Goal: Task Accomplishment & Management: Complete application form

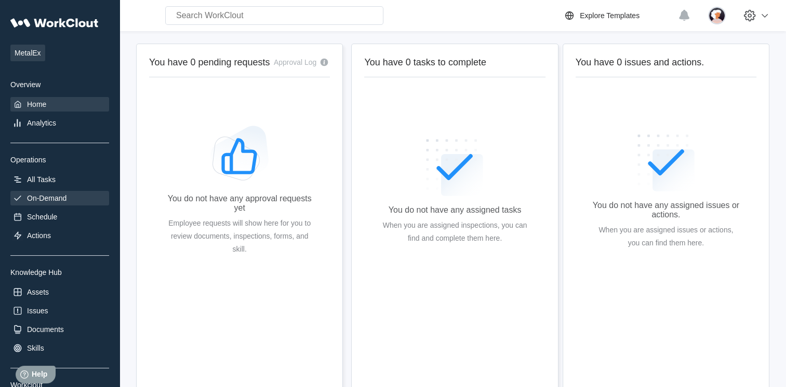
click at [30, 200] on div "On-Demand" at bounding box center [46, 198] width 39 height 8
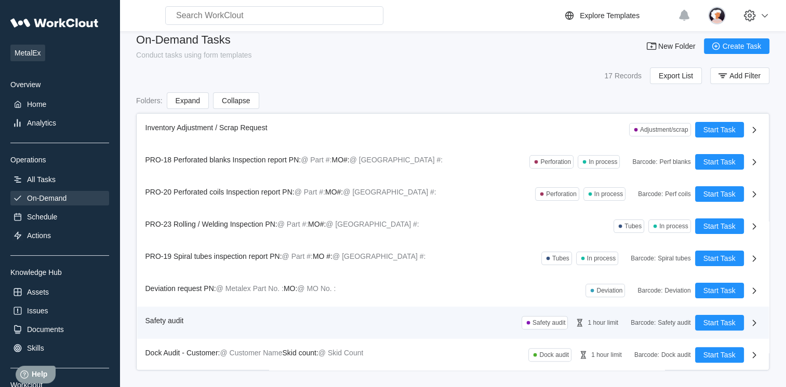
scroll to position [15, 0]
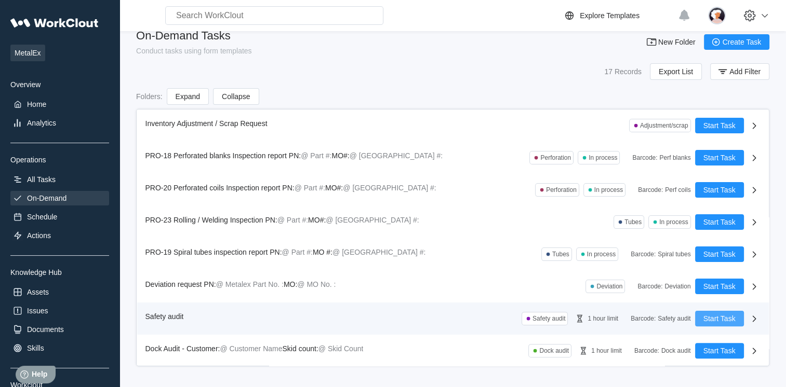
click at [703, 317] on span "Start Task" at bounding box center [719, 318] width 32 height 7
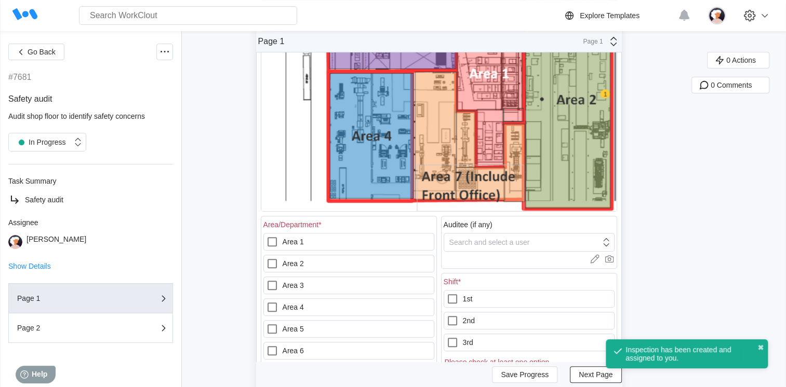
scroll to position [415, 0]
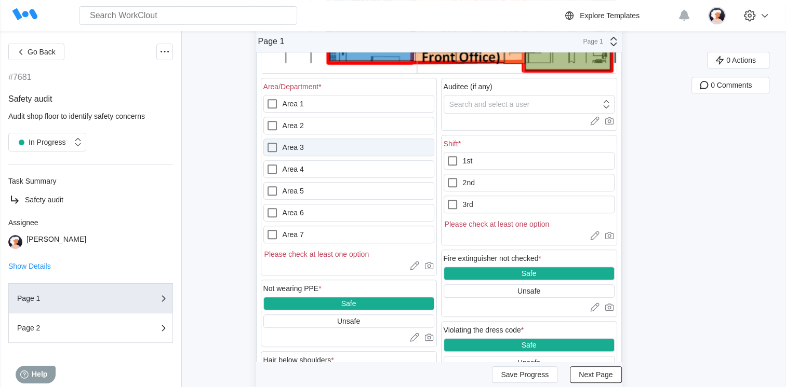
click at [308, 146] on label "Area 3" at bounding box center [348, 148] width 171 height 18
click at [266, 142] on 3 "Area 3" at bounding box center [266, 141] width 1 height 1
checkbox 3 "true"
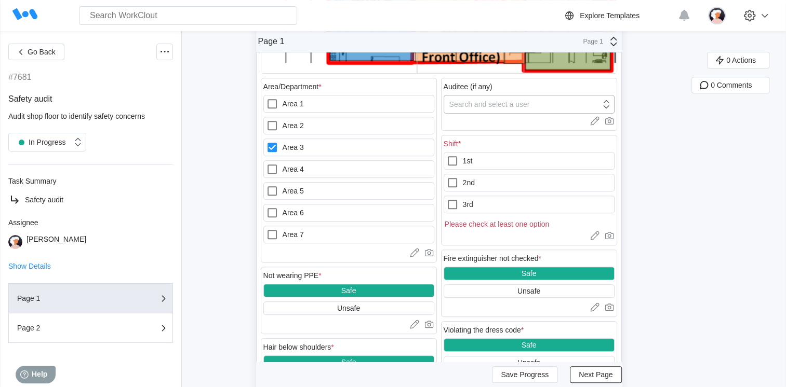
click at [501, 101] on div "Search and select a user" at bounding box center [489, 104] width 80 height 8
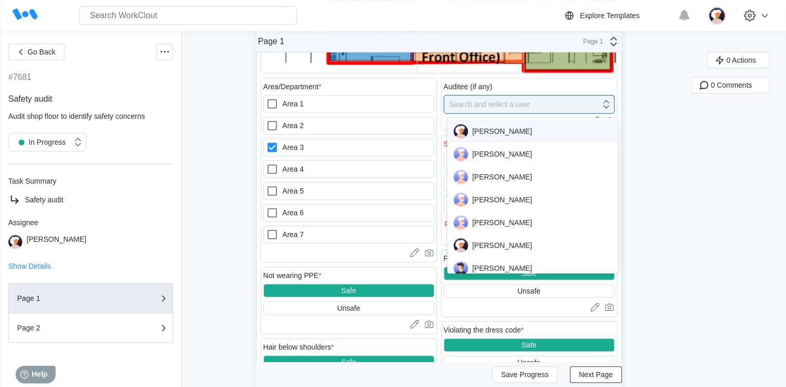
click at [472, 129] on div "[PERSON_NAME]" at bounding box center [532, 131] width 159 height 15
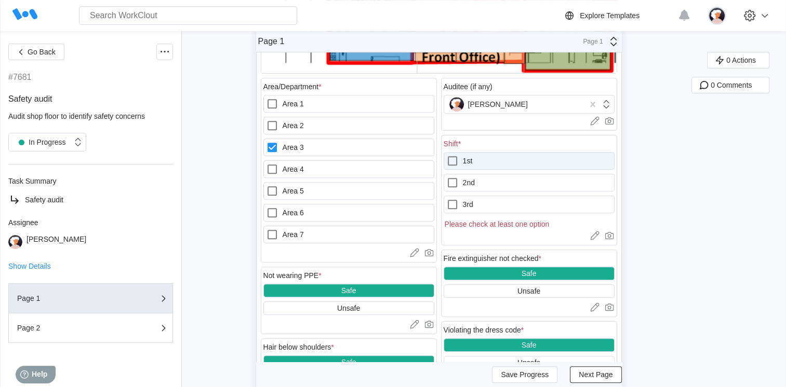
click at [478, 157] on label "1st" at bounding box center [529, 161] width 171 height 18
click at [447, 155] on input "1st" at bounding box center [446, 155] width 1 height 1
checkbox input "true"
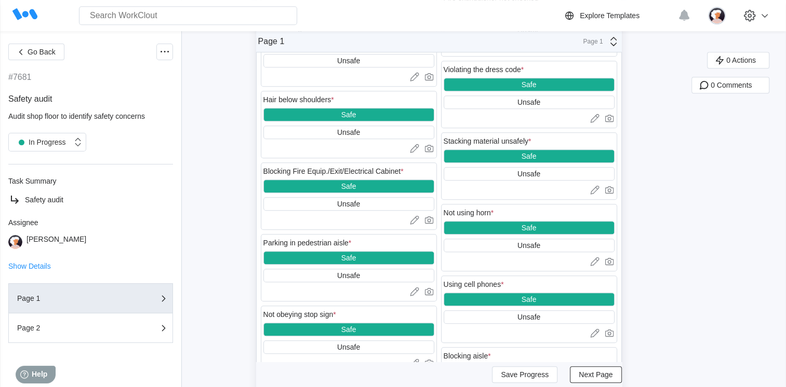
scroll to position [675, 0]
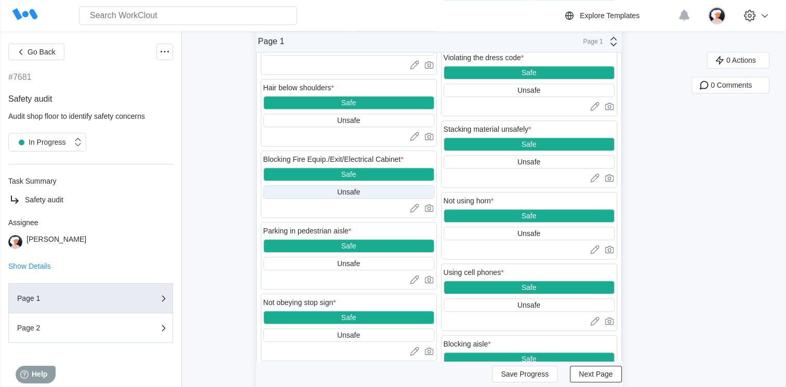
click at [341, 193] on div "Unsafe" at bounding box center [348, 192] width 23 height 8
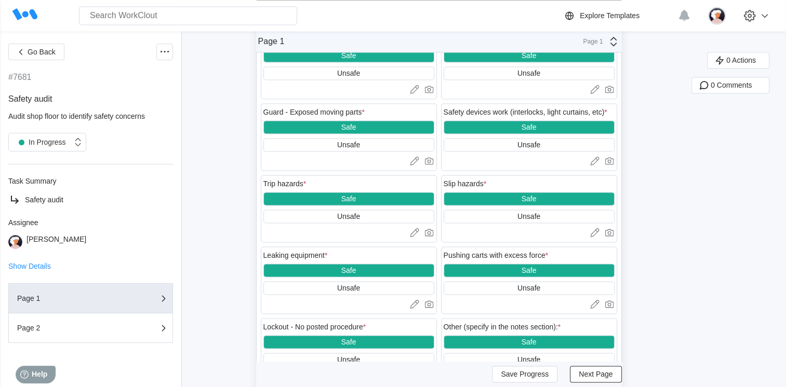
scroll to position [1550, 0]
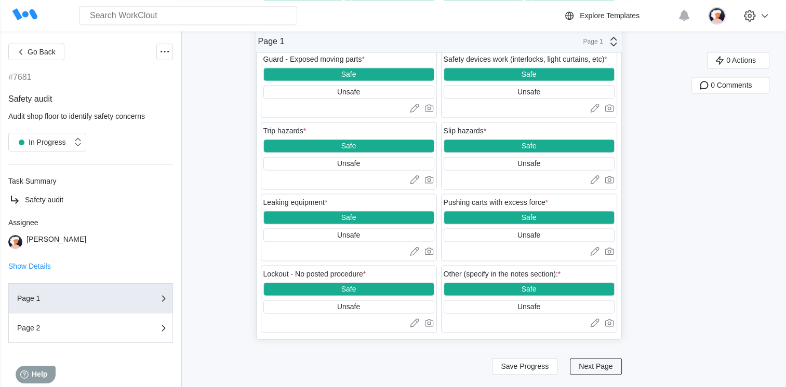
click at [589, 371] on button "Next Page" at bounding box center [595, 366] width 51 height 17
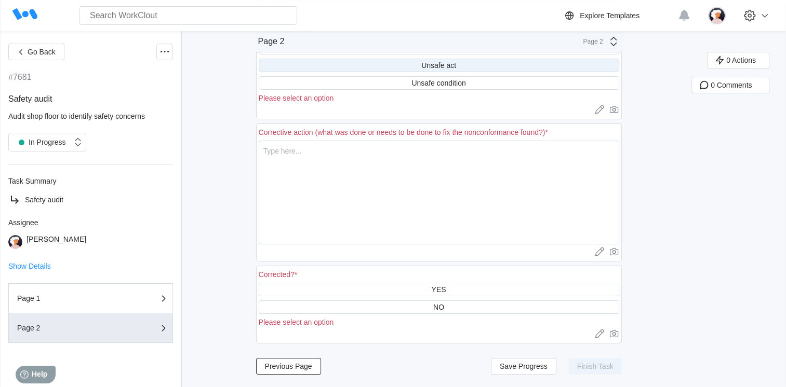
click at [309, 66] on div "Unsafe act" at bounding box center [439, 66] width 360 height 14
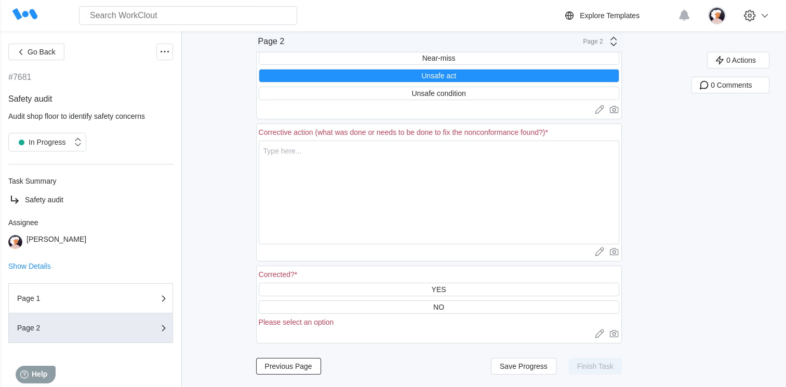
scroll to position [69, 0]
click at [356, 162] on textarea at bounding box center [439, 193] width 360 height 104
type textarea "T"
type textarea "x"
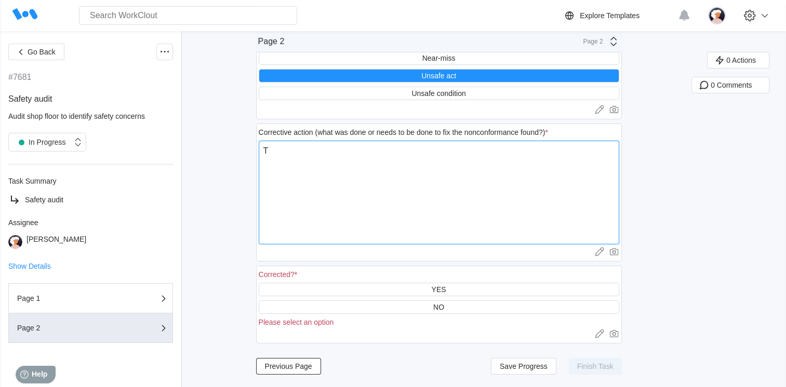
type textarea "To"
type textarea "x"
type textarea "Tol"
type textarea "x"
type textarea "Told"
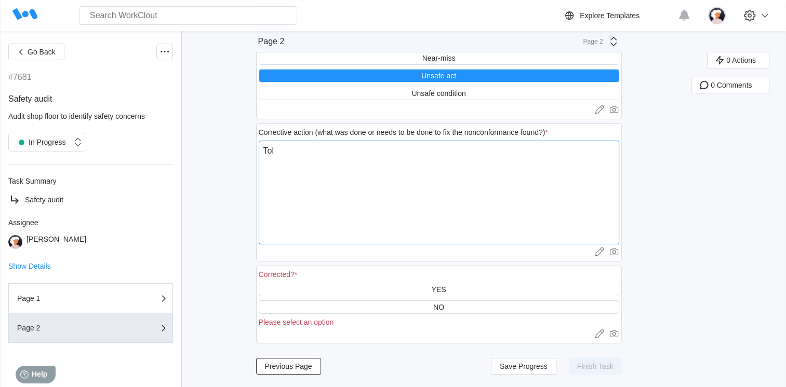
type textarea "x"
type textarea "Told"
type textarea "x"
type textarea "Told m"
type textarea "x"
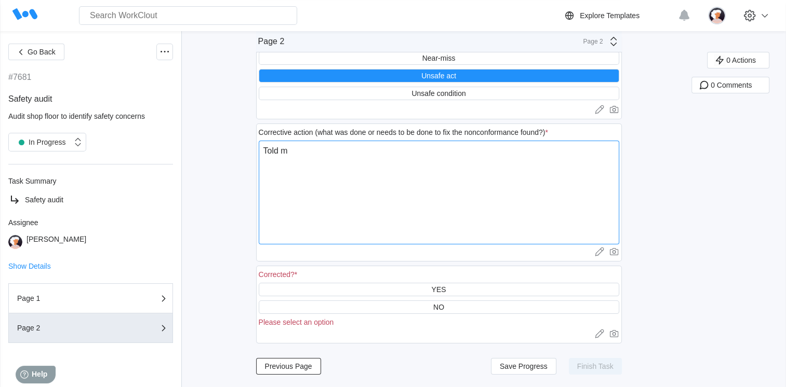
type textarea "Told ma"
type textarea "x"
type textarea "Told mat"
type textarea "x"
type textarea "Told mate"
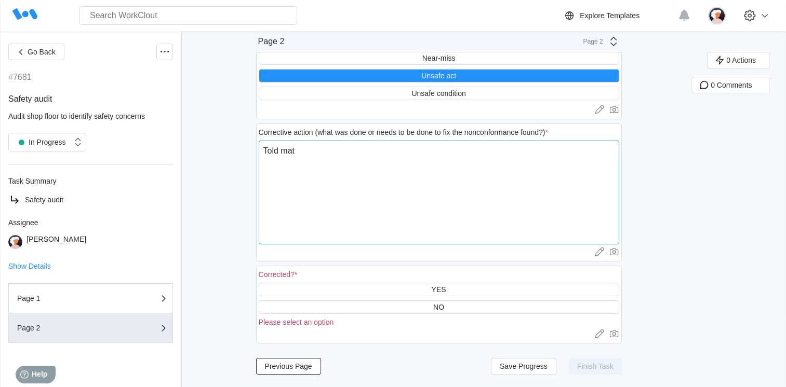
type textarea "x"
type textarea "Told mater"
type textarea "x"
type textarea "Told materi"
type textarea "x"
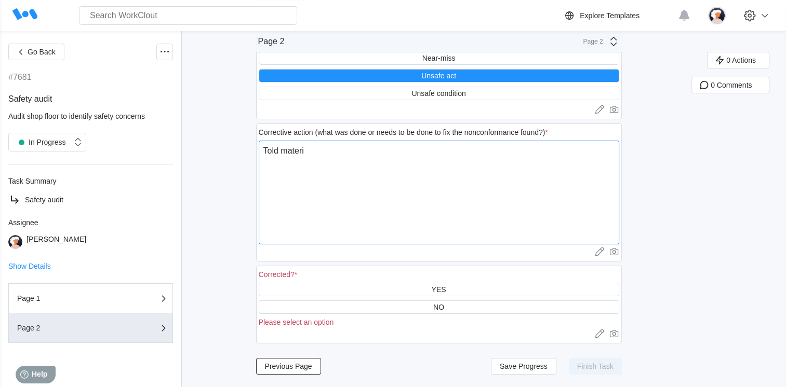
type textarea "Told materia"
type textarea "x"
type textarea "Told material"
type textarea "x"
type textarea "Told material"
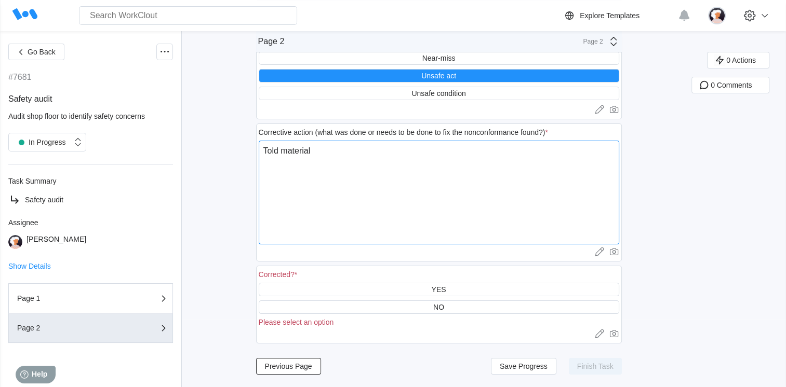
type textarea "x"
type textarea "Told material h"
type textarea "x"
type textarea "Told material ha"
type textarea "x"
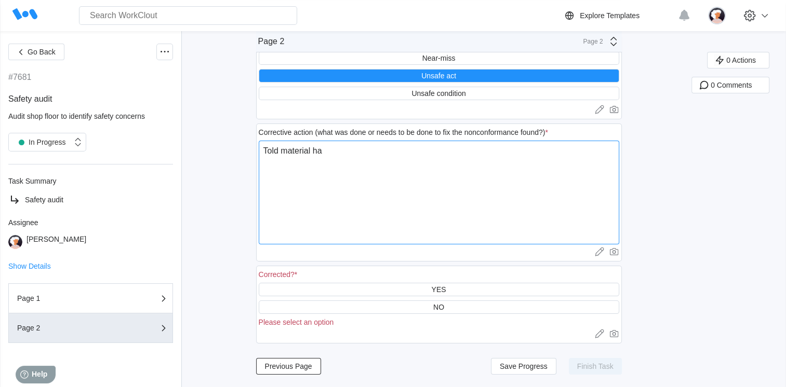
type textarea "Told material han"
type textarea "x"
type textarea "Told material hand"
type textarea "x"
type textarea "Told material handl"
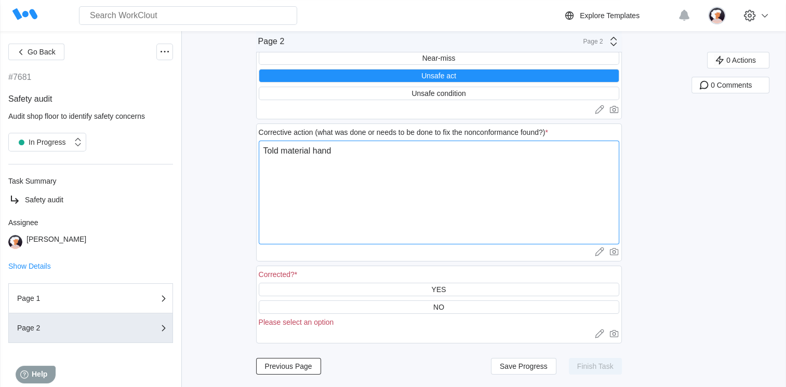
type textarea "x"
type textarea "Told material handle"
type textarea "x"
type textarea "Told material handler"
type textarea "x"
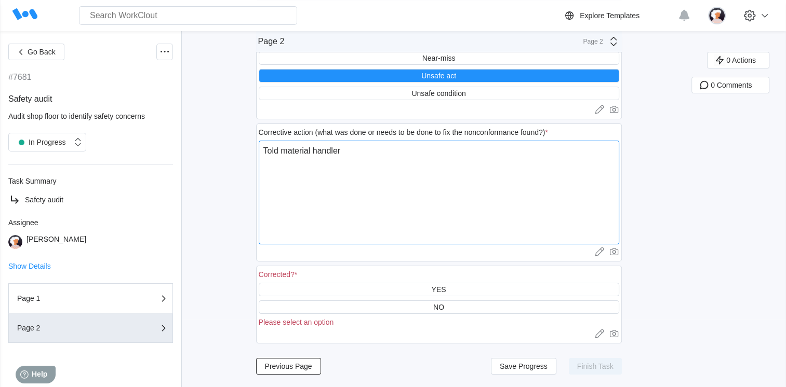
type textarea "Told material handler"
type textarea "x"
type textarea "Told material handler w"
type textarea "x"
type textarea "Told material handler we"
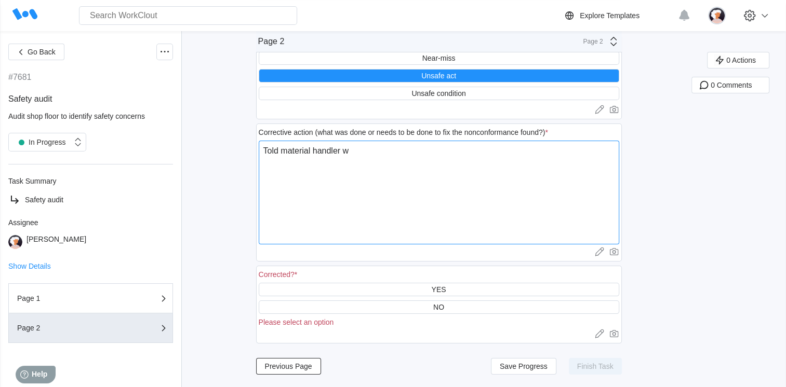
type textarea "x"
type textarea "Told material handler we"
type textarea "x"
type textarea "Told material handler we c"
type textarea "x"
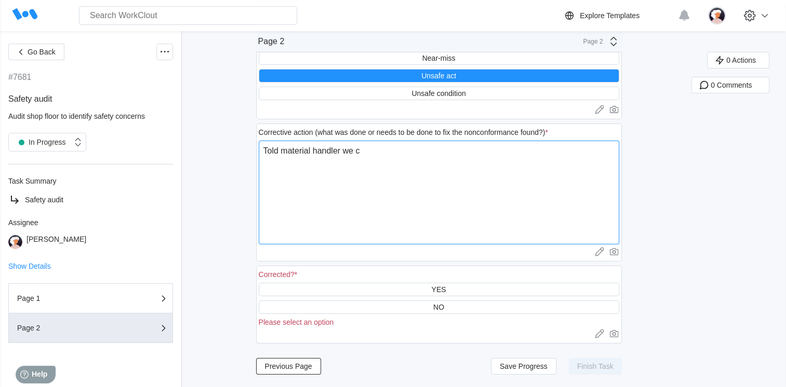
type textarea "Told material handler we ca"
type textarea "x"
type textarea "Told material handler we can"
type textarea "x"
type textarea "Told material handler we [PERSON_NAME]"
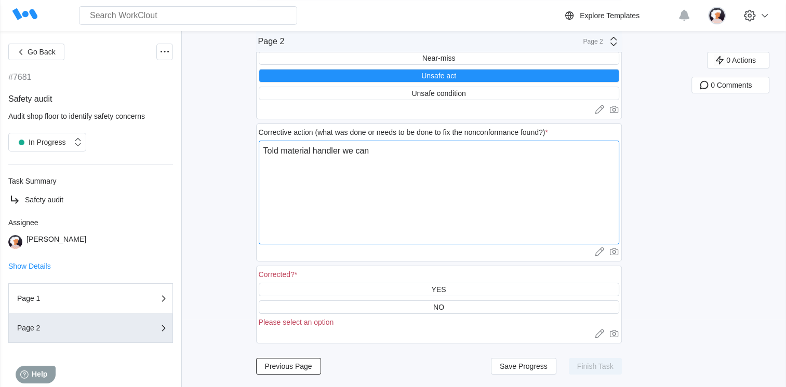
type textarea "x"
type textarea "Told material handler we canno"
type textarea "x"
type textarea "Told material handler we cannot"
type textarea "x"
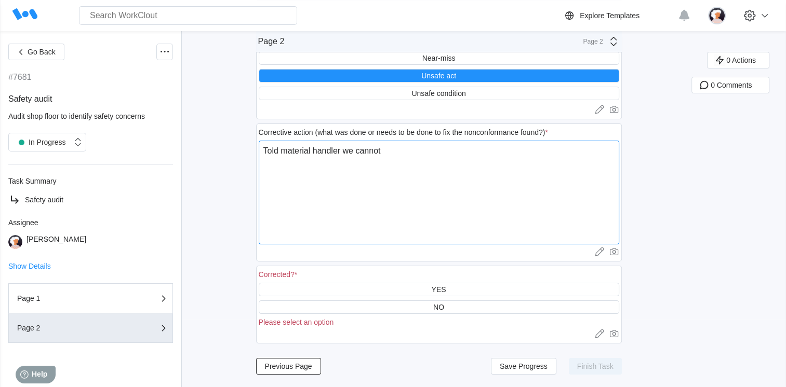
type textarea "Told material handler we cannot"
type textarea "x"
type textarea "Told material handler we cannot p"
type textarea "x"
type textarea "Told material handler we cannot pl"
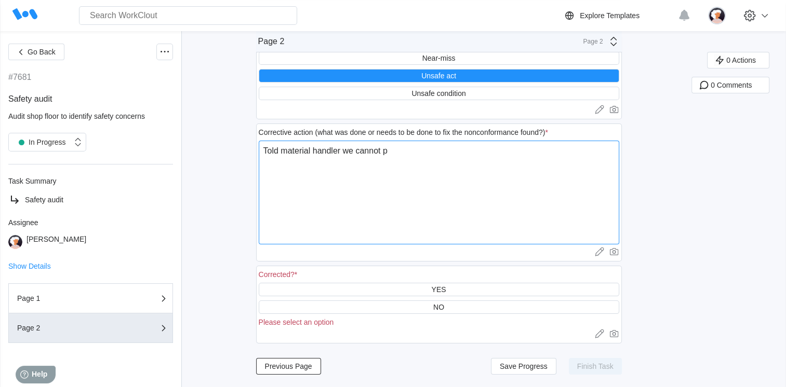
type textarea "x"
type textarea "Told material handler we cannot pla"
type textarea "x"
type textarea "Told material handler we cannot plac"
type textarea "x"
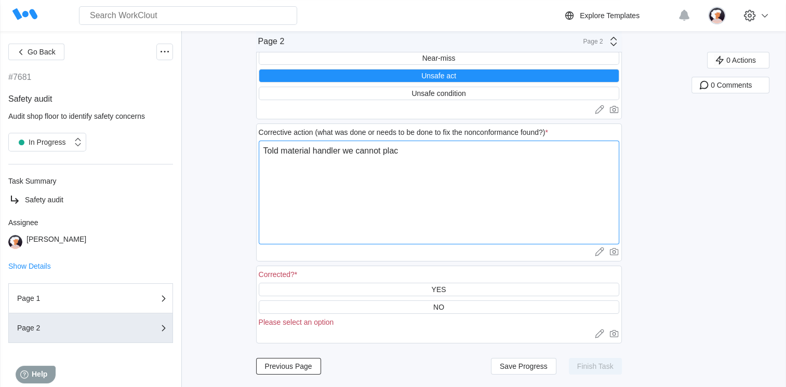
type textarea "Told material handler we cannot place"
type textarea "x"
type textarea "Told material handler we cannot place"
type textarea "x"
type textarea "Told material handler we cannot place a"
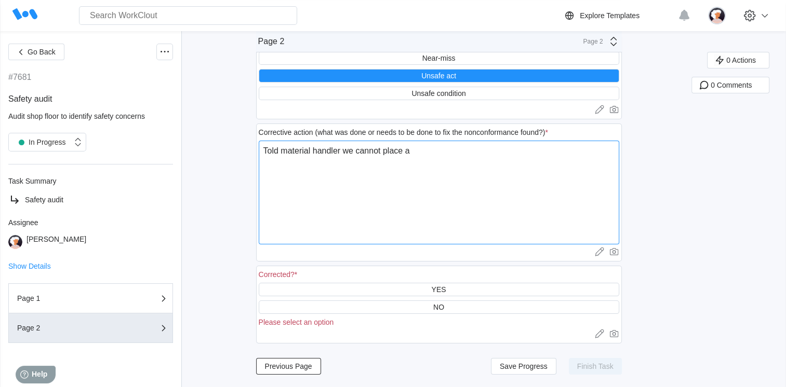
type textarea "x"
type textarea "Told material handler we cannot place an"
type textarea "x"
type textarea "Told material handler we cannot place any"
type textarea "x"
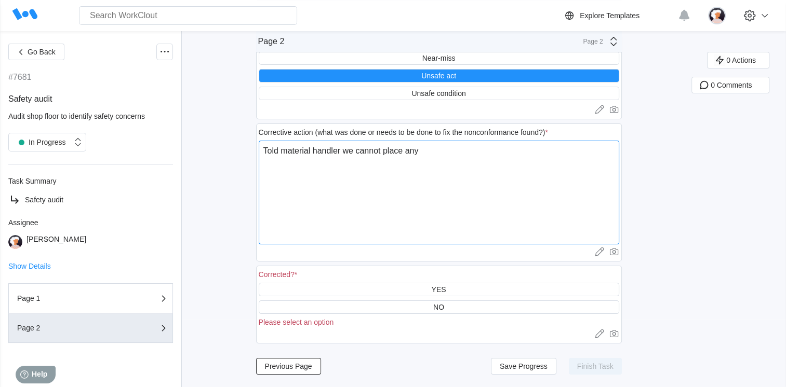
type textarea "Told material handler we cannot place any"
type textarea "x"
type textarea "Told material handler we cannot place any s"
type textarea "x"
type textarea "Told material handler we cannot place any sk"
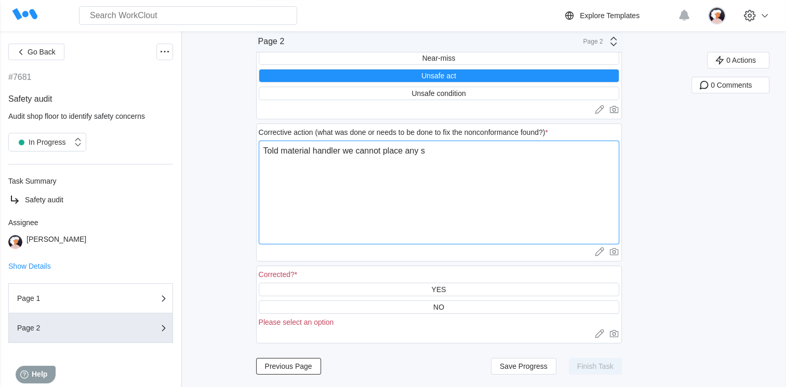
type textarea "x"
type textarea "Told material handler we cannot place any ski"
type textarea "x"
type textarea "Told material handler we cannot place any skid"
type textarea "x"
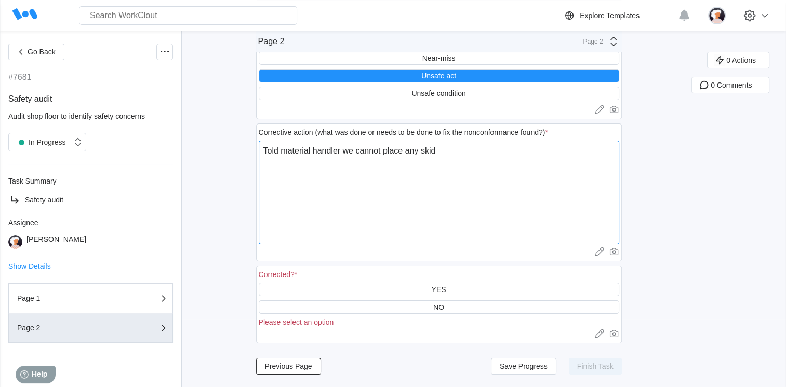
type textarea "Told material handler we cannot place any skids"
type textarea "x"
type textarea "Told material handler we cannot place any skids"
type textarea "x"
type textarea "Told material handler we cannot place any skids o"
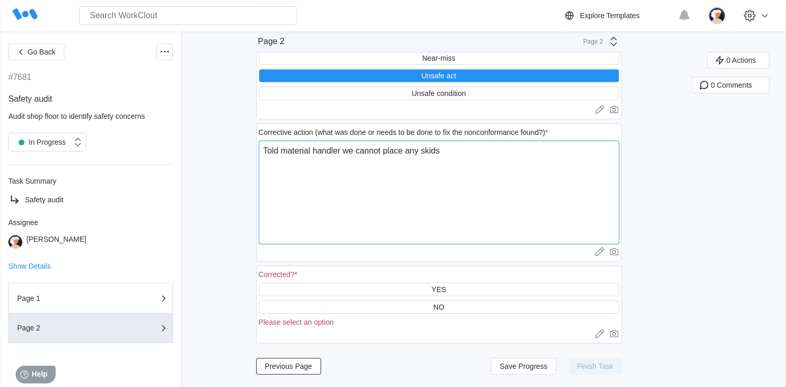
type textarea "x"
type textarea "Told material handler we cannot place any skids or"
type textarea "x"
type textarea "Told material handler we cannot place any skids or"
type textarea "x"
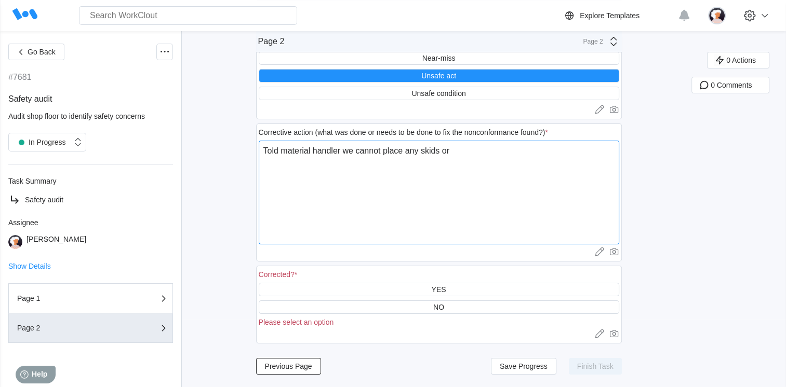
type textarea "Told material handler we cannot place any skids or a"
type textarea "x"
type textarea "Told material handler we cannot place any skids or an"
type textarea "x"
type textarea "Told material handler we cannot place any skids or any"
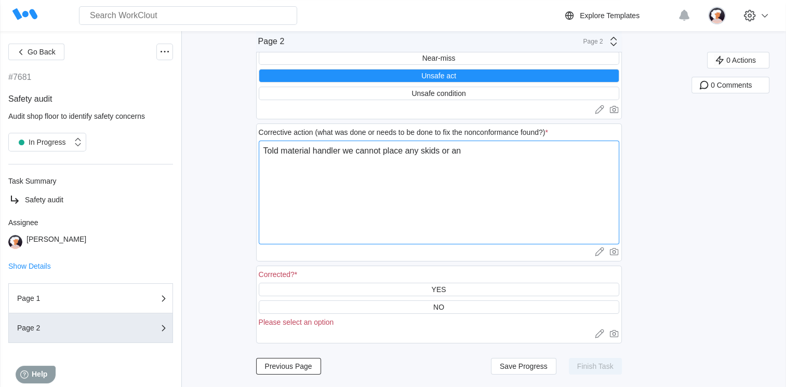
type textarea "x"
type textarea "Told material handler we cannot place any skids or any"
type textarea "x"
type textarea "Told material handler we cannot place any skids or any m"
type textarea "x"
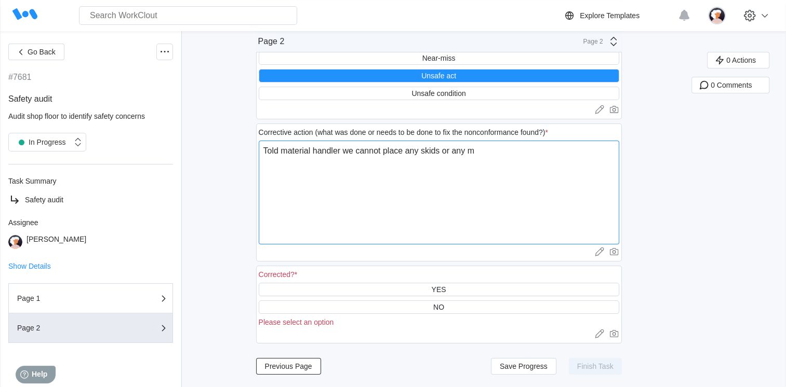
type textarea "Told material handler we cannot place any skids or any ma"
type textarea "x"
type textarea "Told material handler we cannot place any skids or any mat"
type textarea "x"
type textarea "Told material handler we cannot place any skids or any mate"
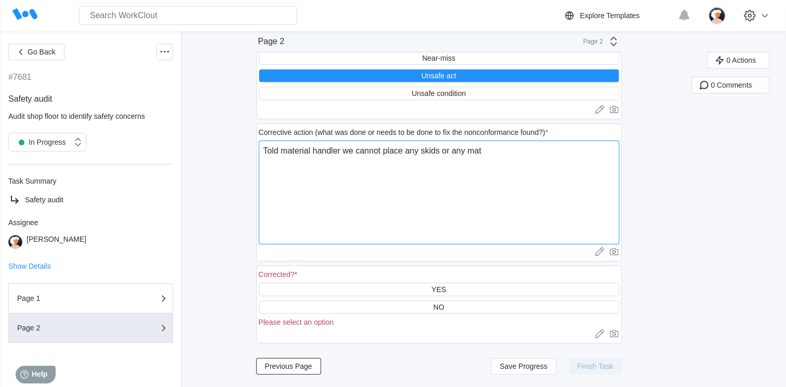
type textarea "x"
type textarea "Told material handler we cannot place any skids or any mater"
type textarea "x"
type textarea "Told material handler we cannot place any skids or any materi"
type textarea "x"
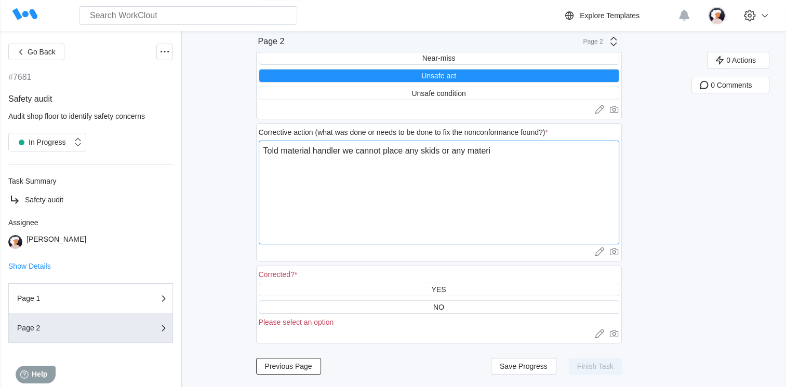
type textarea "Told material handler we cannot place any skids or any materia"
type textarea "x"
type textarea "Told material handler we cannot place any skids or any material"
type textarea "x"
type textarea "Told material handler we cannot place any skids or any material"
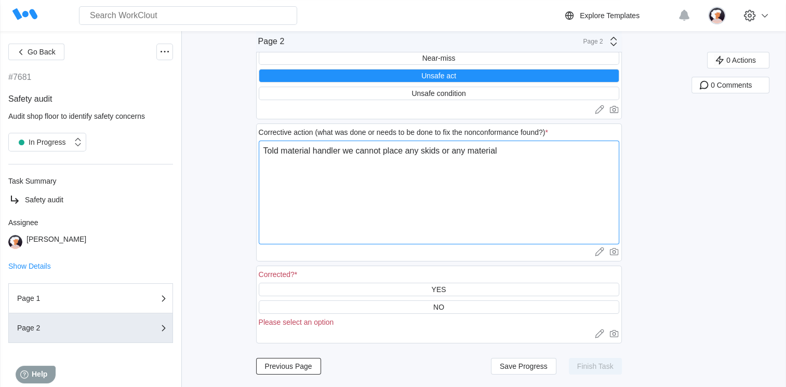
type textarea "x"
type textarea "Told material handler we cannot place any skids or any material i"
type textarea "x"
type textarea "Told material handler we cannot place any skids or any material in"
type textarea "x"
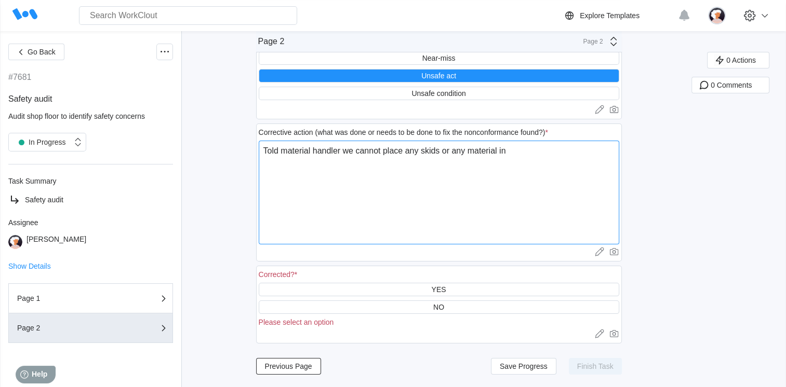
type textarea "Told material handler we cannot place any skids or any material inf"
type textarea "x"
type textarea "Told material handler we cannot place any skids or any material infr"
type textarea "x"
type textarea "Told material handler we cannot place any skids or any material infro"
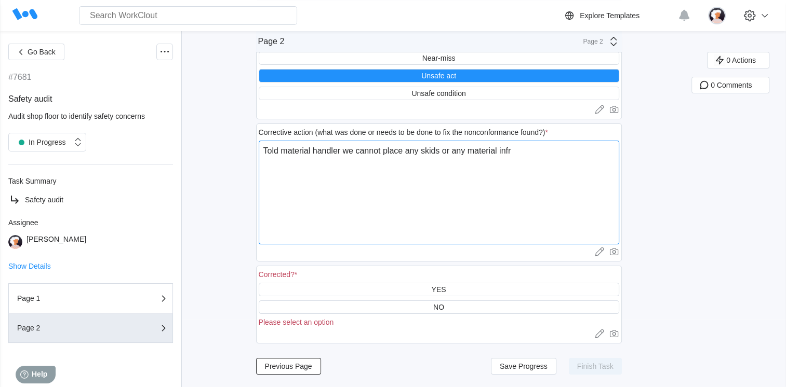
type textarea "x"
type textarea "Told material handler we cannot place any skids or any material infron"
type textarea "x"
type textarea "Told material handler we cannot place any skids or any material infront"
type textarea "x"
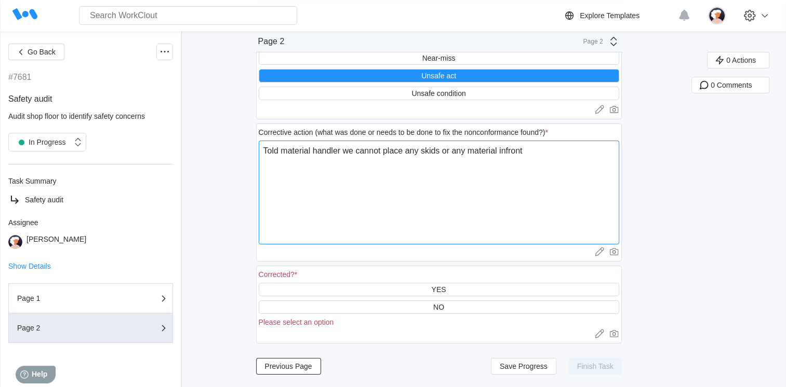
type textarea "Told material handler we cannot place any skids or any material infront"
type textarea "x"
type textarea "Told material handler we cannot place any skids or any material infront o"
type textarea "x"
type textarea "Told material handler we cannot place any skids or any material infront of"
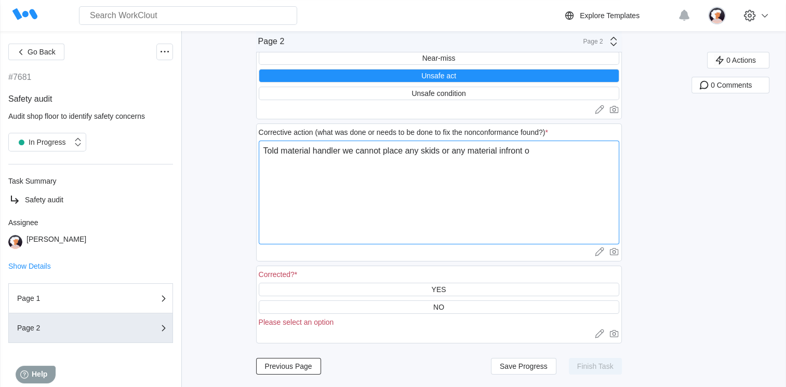
type textarea "x"
type textarea "Told material handler we cannot place any skids or any material infront o"
type textarea "x"
type textarea "Told material handler we cannot place any skids or any material infront"
type textarea "x"
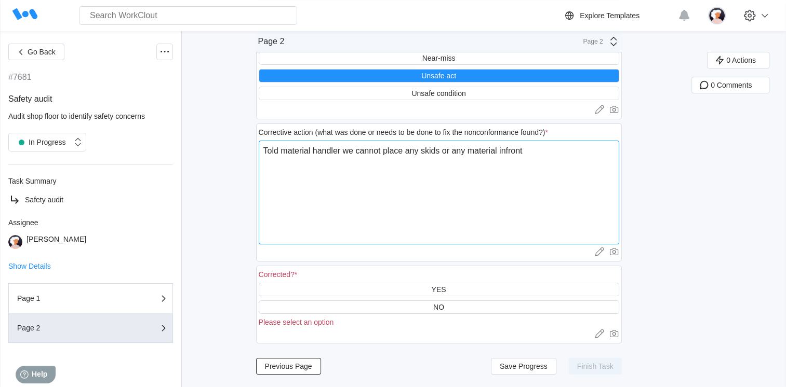
type textarea "Told material handler we cannot place any skids or any material infront"
type textarea "x"
type textarea "Told material handler we cannot place any skids or any material infron"
type textarea "x"
type textarea "Told material handler we cannot place any skids or any material infro"
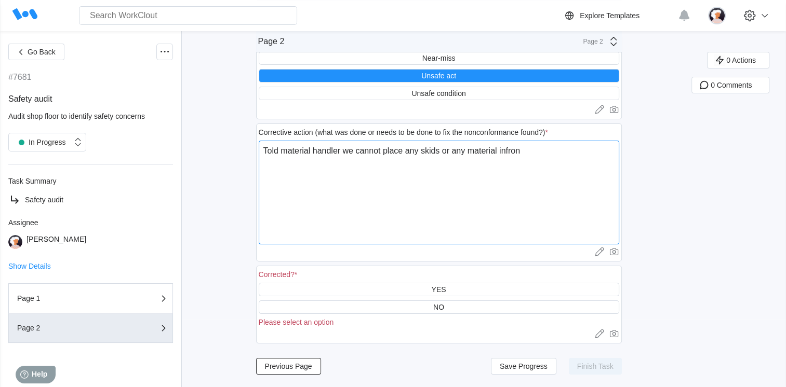
type textarea "x"
type textarea "Told material handler we cannot place any skids or any material infr"
type textarea "x"
type textarea "Told material handler we cannot place any skids or any material inf"
type textarea "x"
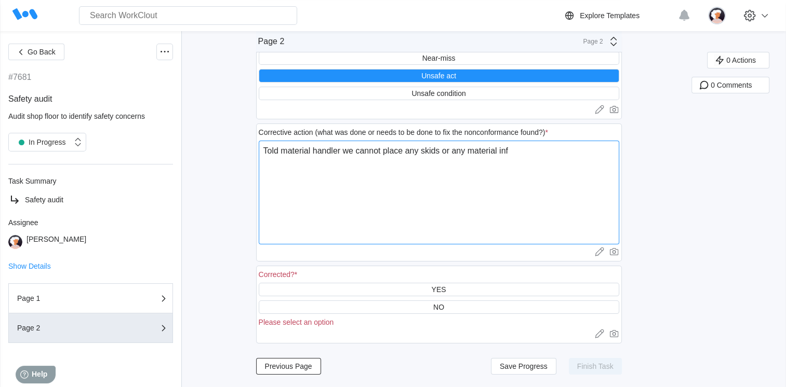
type textarea "Told material handler we cannot place any skids or any material in"
type textarea "x"
type textarea "Told material handler we cannot place any skids or any material in"
type textarea "x"
type textarea "Told material handler we cannot place any skids or any material in f"
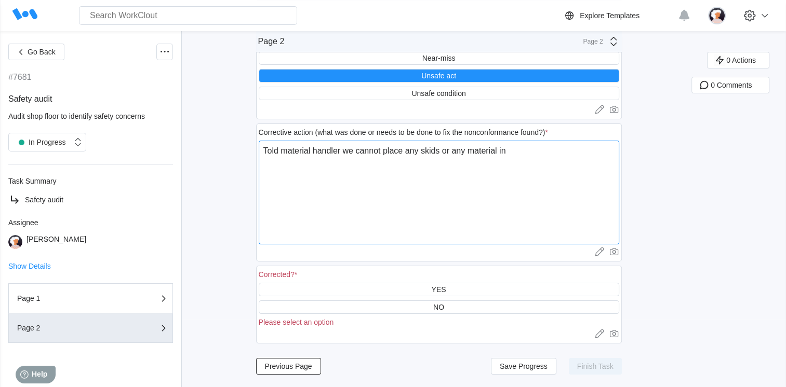
type textarea "x"
type textarea "Told material handler we cannot place any skids or any material in fr"
type textarea "x"
type textarea "Told material handler we cannot place any skids or any material in fro"
type textarea "x"
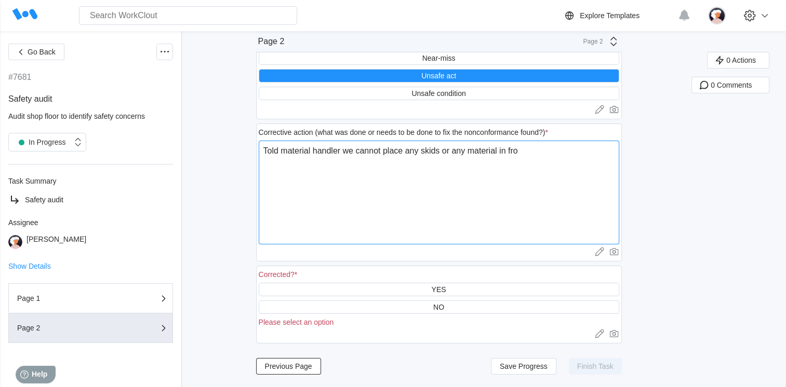
type textarea "Told material handler we cannot place any skids or any material in fron"
type textarea "x"
type textarea "Told material handler we cannot place any skids or any material in front"
type textarea "x"
type textarea "Told material handler we cannot place any skids or any material in front"
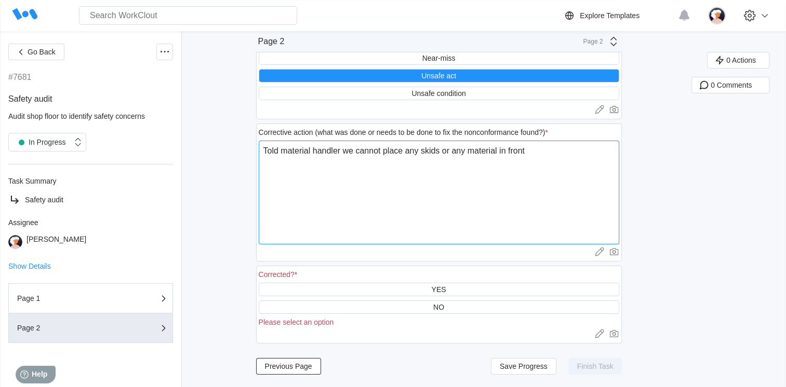
type textarea "x"
type textarea "Told material handler we cannot place any skids or any material in front o"
type textarea "x"
type textarea "Told material handler we cannot place any skids or any material in front of"
type textarea "x"
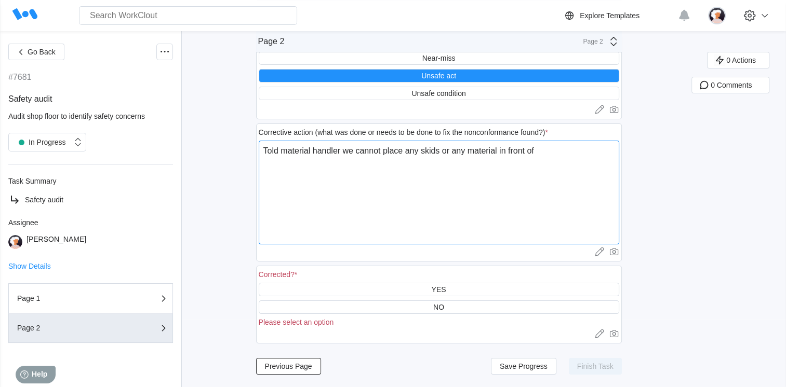
type textarea "Told material handler we cannot place any skids or any material in front of"
type textarea "x"
type textarea "Told material handler we cannot place any skids or any material in front of a"
type textarea "x"
type textarea "Told material handler we cannot place any skids or any material in front of a"
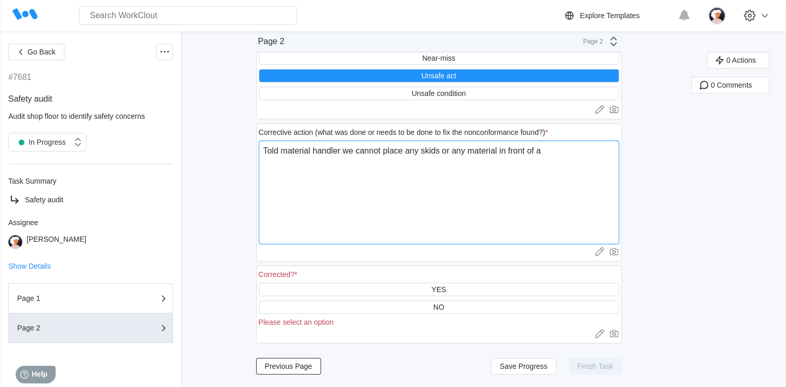
type textarea "x"
type textarea "Told material handler we cannot place any skids or any material in front of a f"
type textarea "x"
type textarea "Told material handler we cannot place any skids or any material in front of a fr"
type textarea "x"
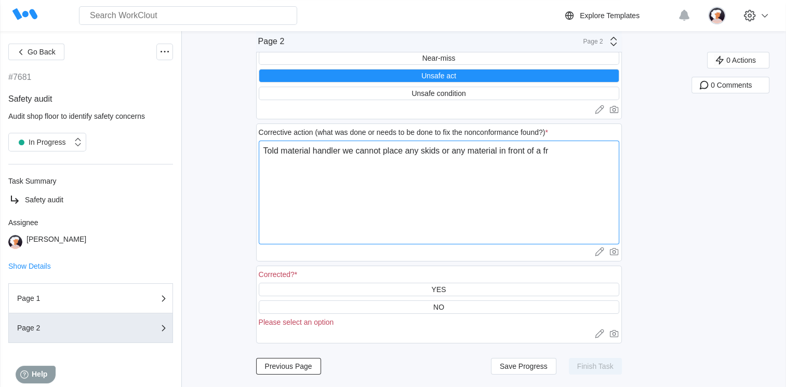
type textarea "Told material handler we cannot place any skids or any material in front of a f…"
type textarea "x"
type textarea "Told material handler we cannot place any skids or any material in front of a fr"
type textarea "x"
type textarea "Told material handler we cannot place any skids or any material in front of a f"
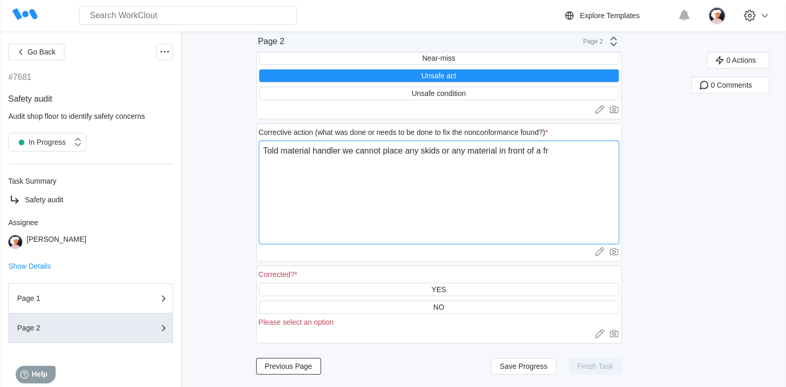
type textarea "x"
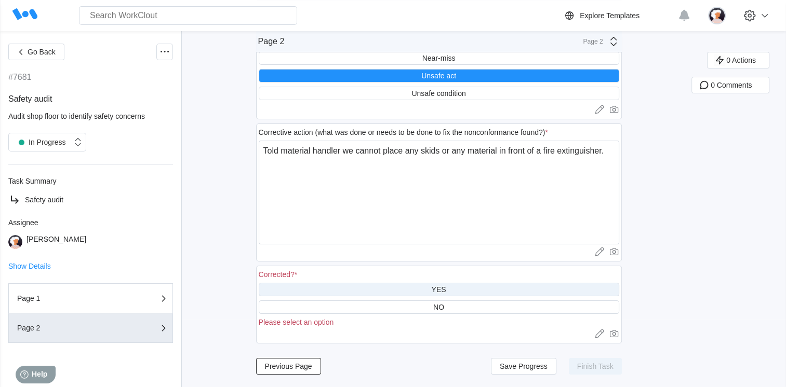
click at [334, 285] on div "YES" at bounding box center [439, 290] width 360 height 14
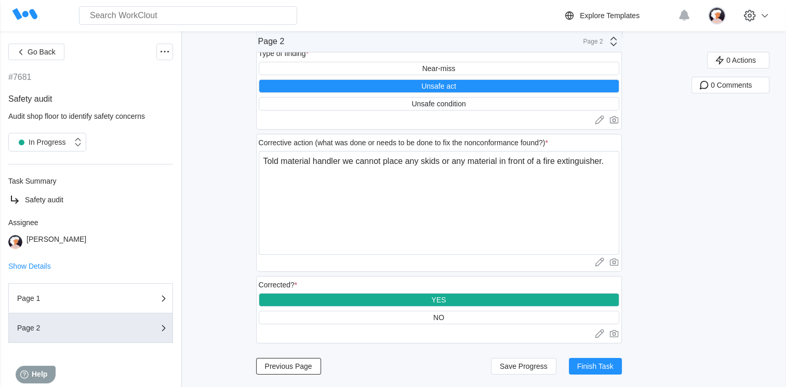
scroll to position [58, 0]
click at [600, 370] on span "Finish Task" at bounding box center [595, 366] width 36 height 7
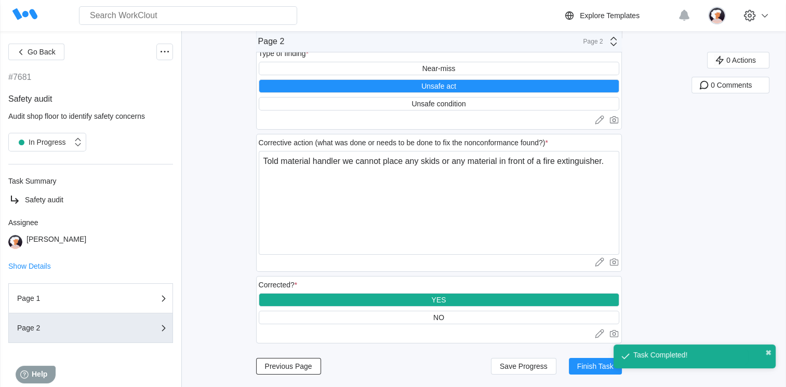
scroll to position [33, 0]
